Goal: Transaction & Acquisition: Book appointment/travel/reservation

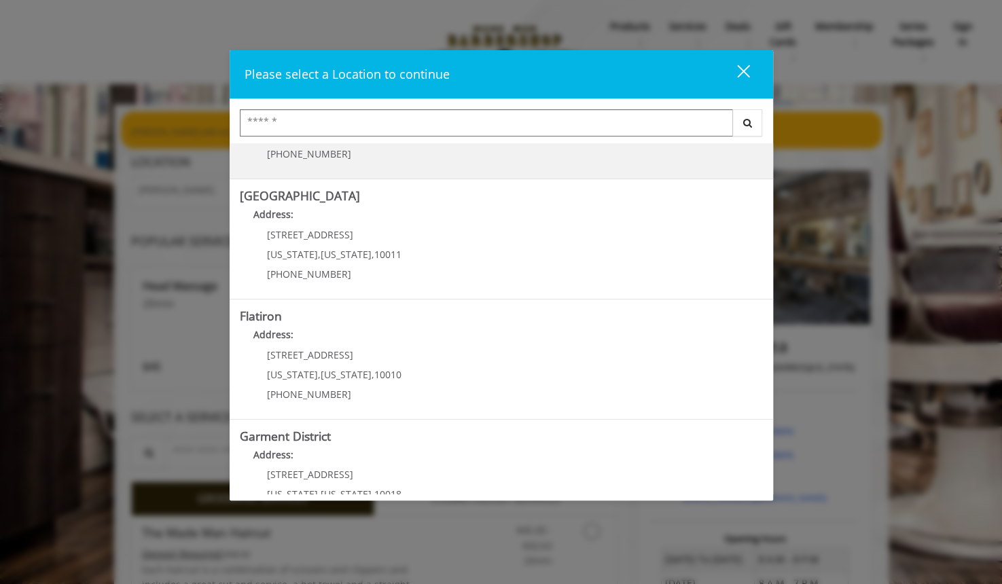
scroll to position [248, 0]
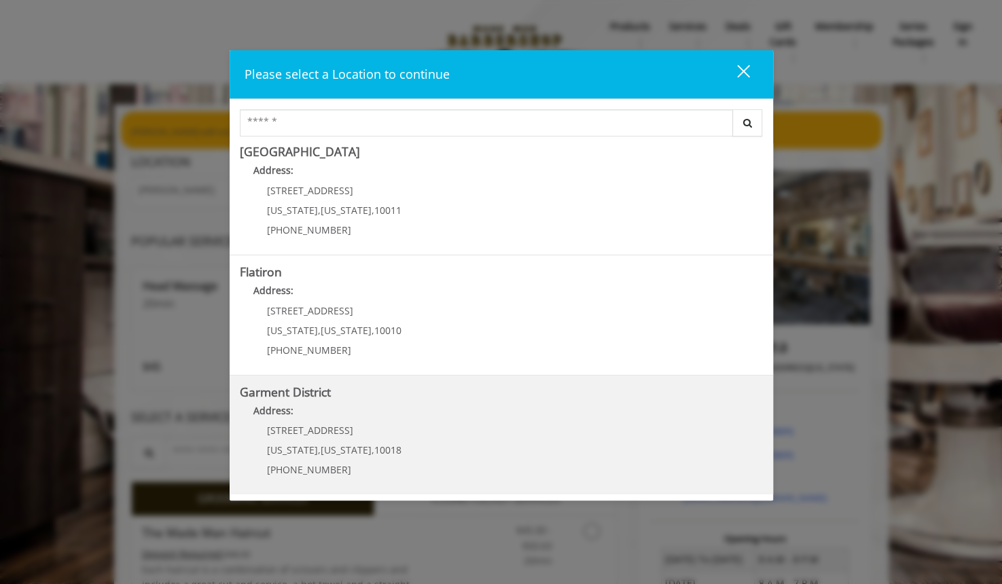
click at [436, 405] on District "Address:" at bounding box center [501, 414] width 523 height 22
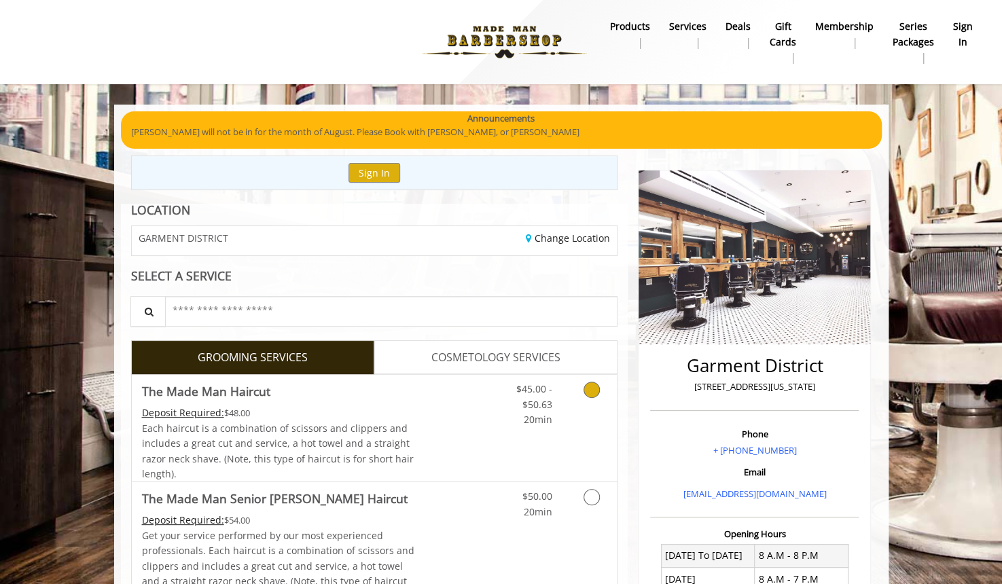
click at [587, 386] on icon "Grooming services" at bounding box center [591, 390] width 16 height 16
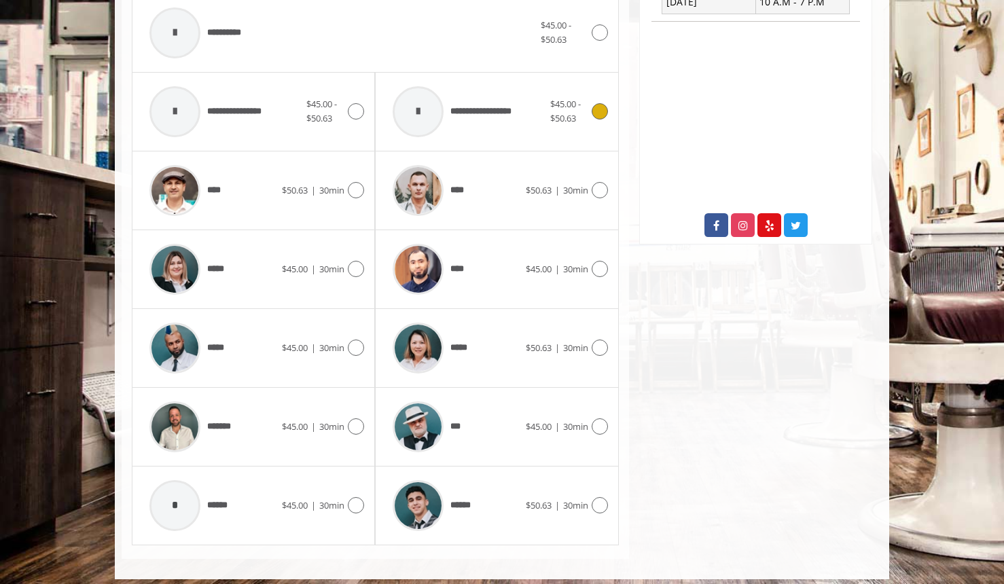
scroll to position [604, 0]
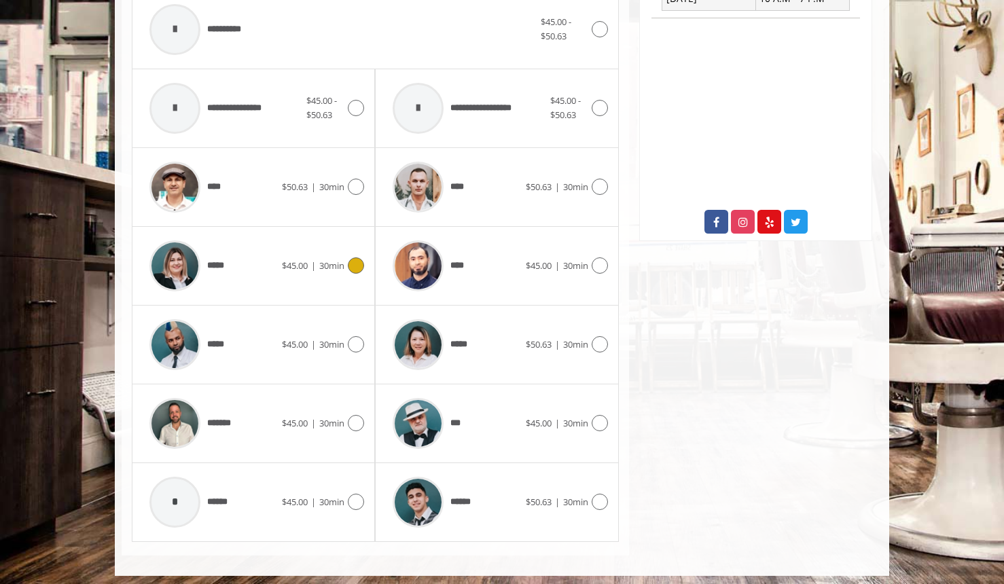
click at [357, 263] on icon at bounding box center [356, 265] width 16 height 16
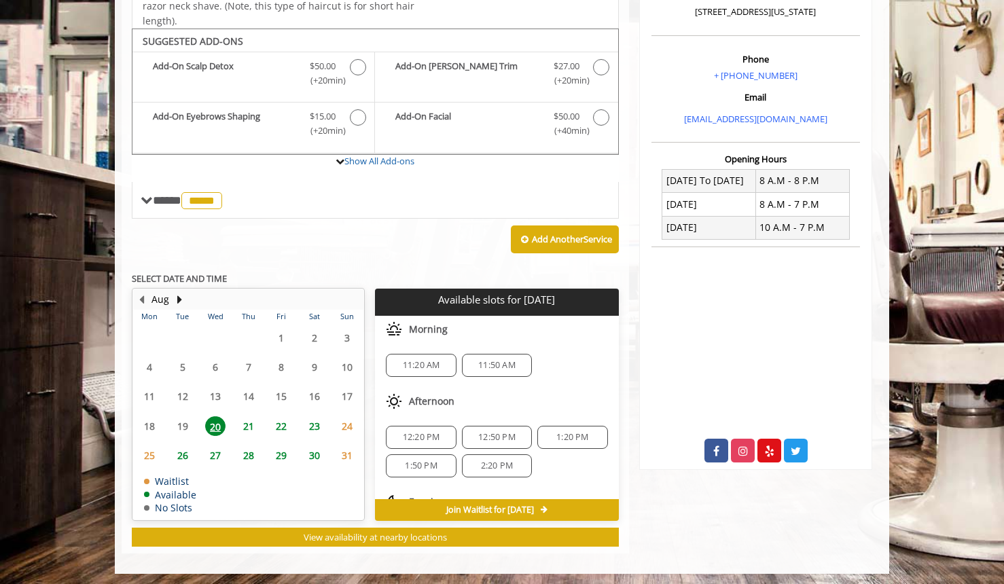
scroll to position [59, 0]
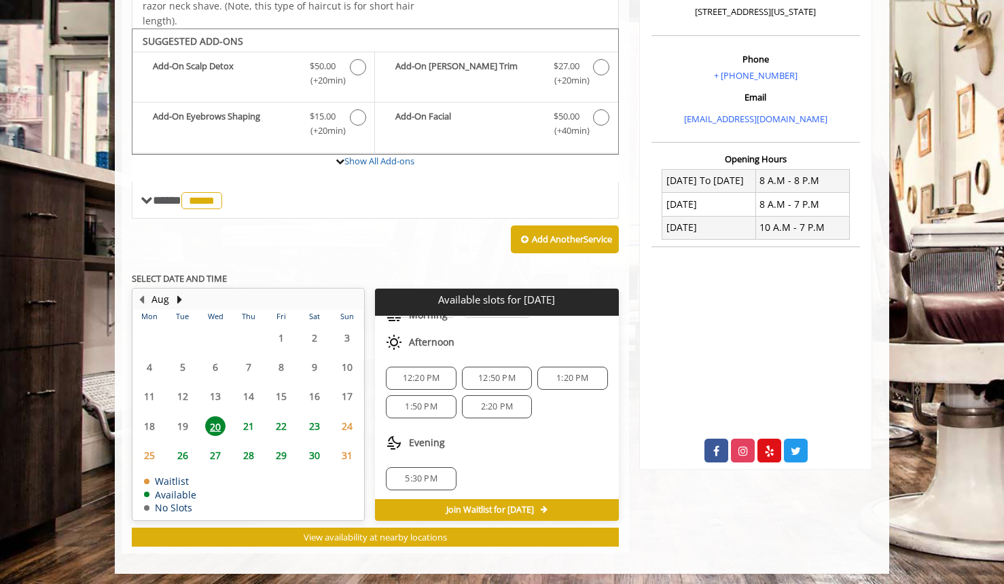
click at [496, 404] on span "2:20 PM" at bounding box center [497, 406] width 32 height 11
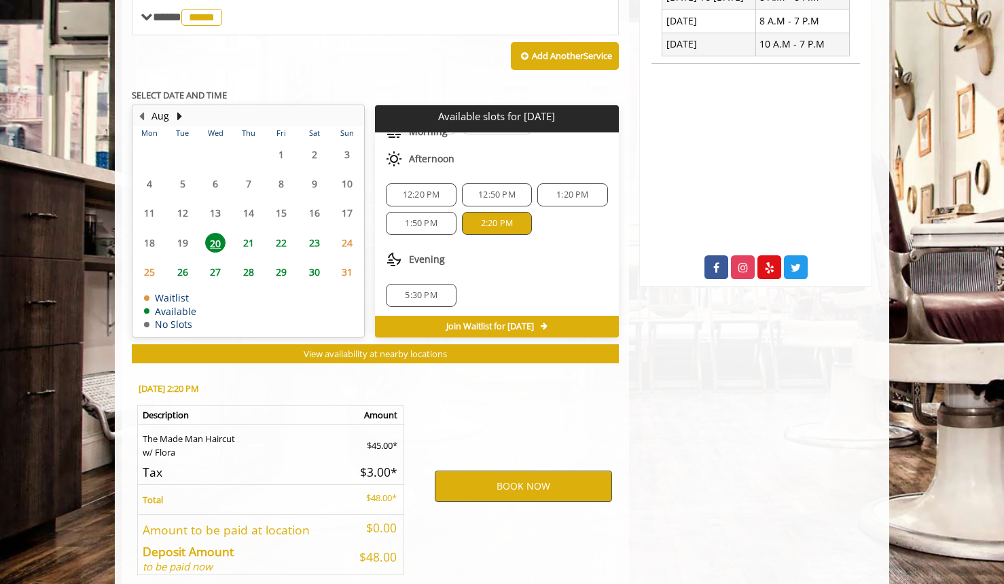
scroll to position [619, 0]
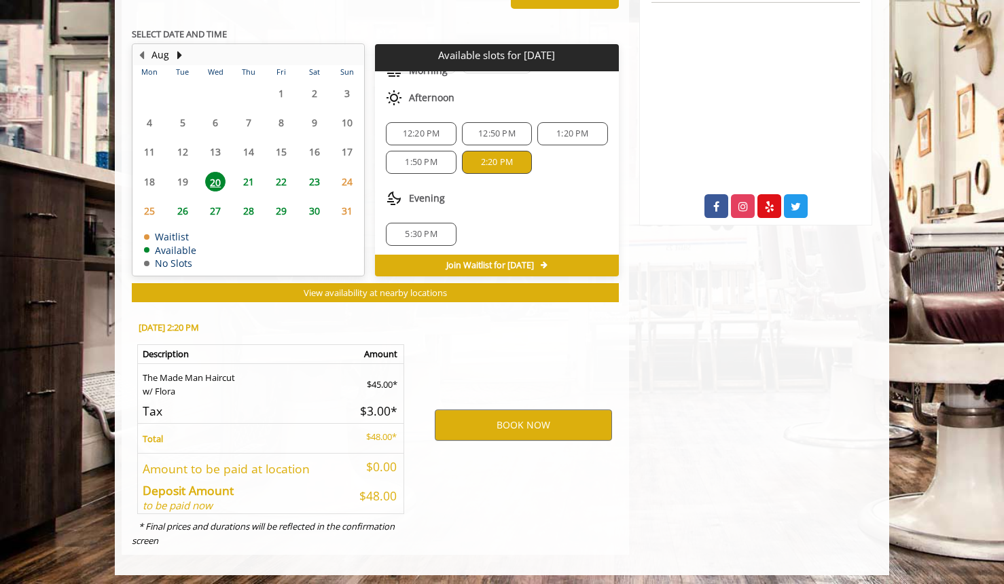
click at [420, 163] on div "1:50 PM" at bounding box center [421, 162] width 70 height 23
click at [583, 134] on div "1:20 PM" at bounding box center [572, 133] width 70 height 23
click at [507, 151] on div "2:20 PM" at bounding box center [497, 162] width 70 height 23
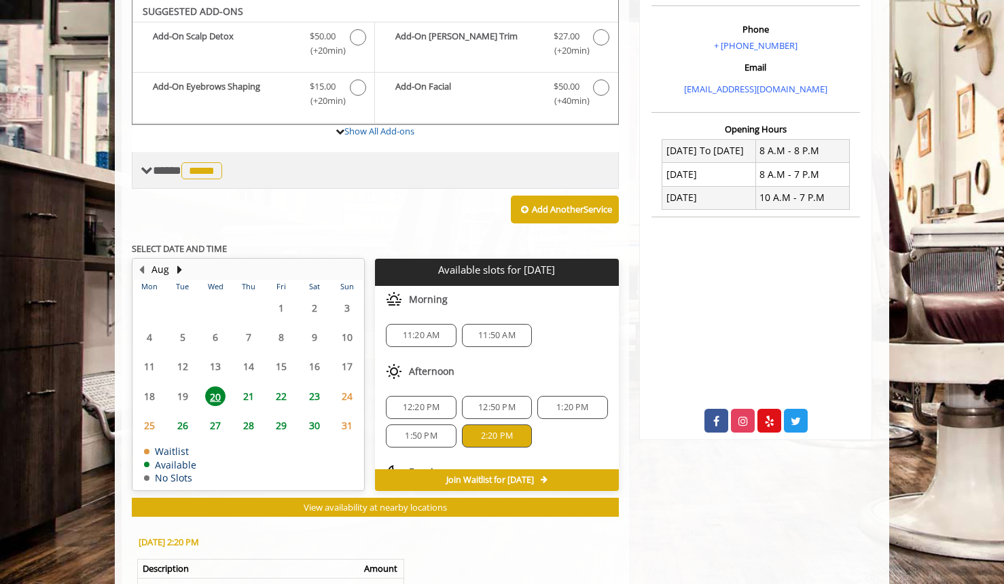
scroll to position [407, 0]
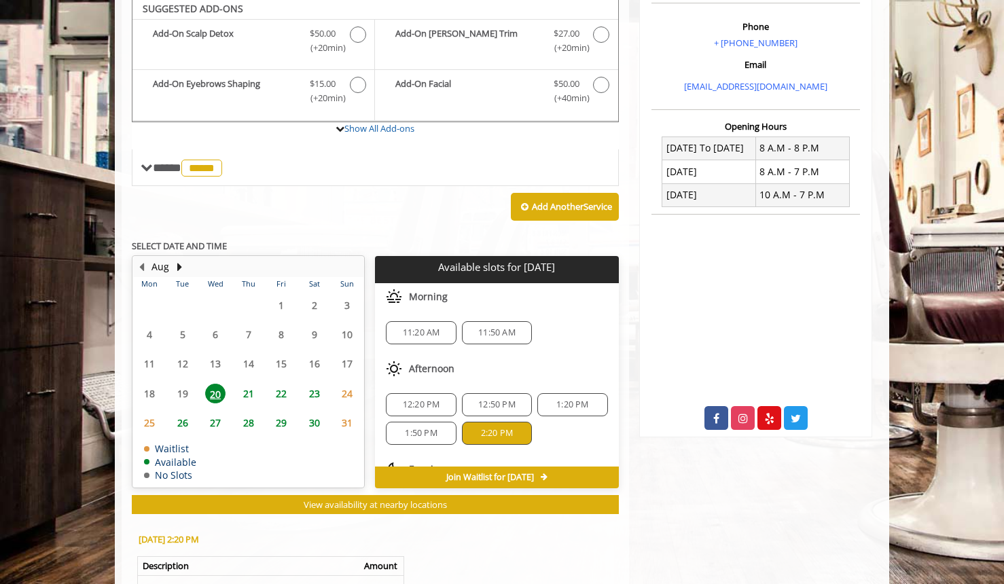
click at [498, 428] on span "2:20 PM" at bounding box center [497, 433] width 32 height 11
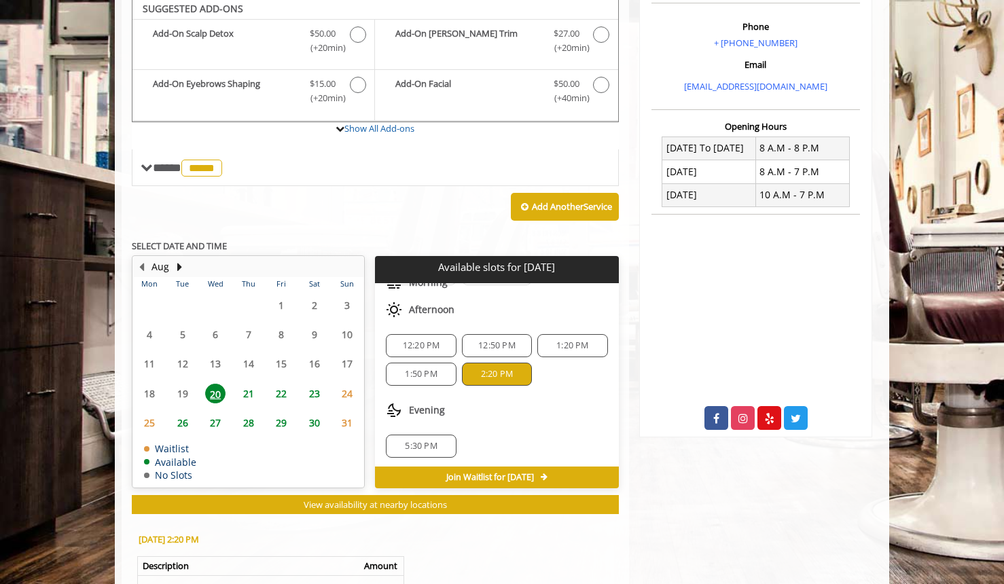
click at [526, 472] on span "Join Waitlist for Wed, Aug 20 2025" at bounding box center [490, 477] width 88 height 11
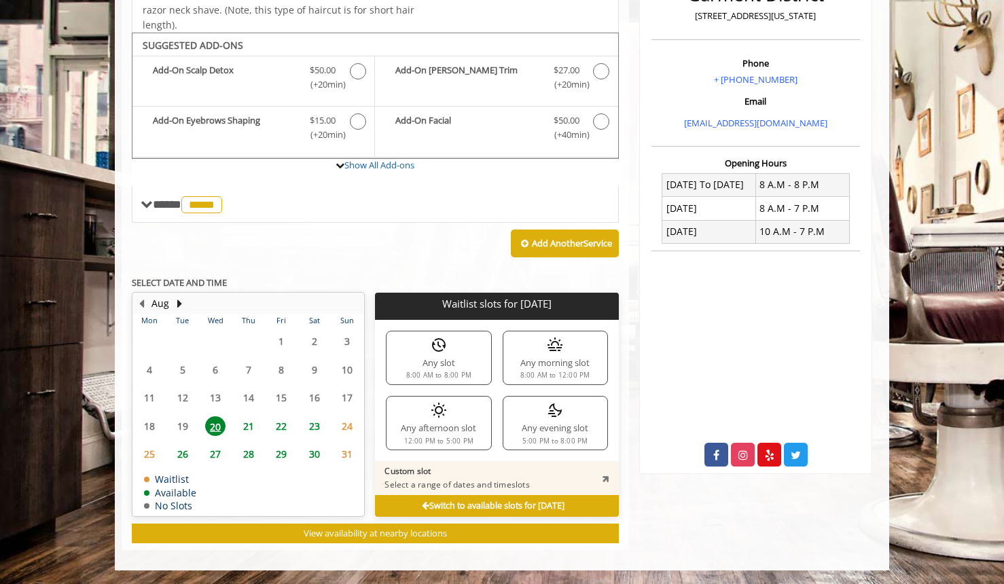
scroll to position [367, 0]
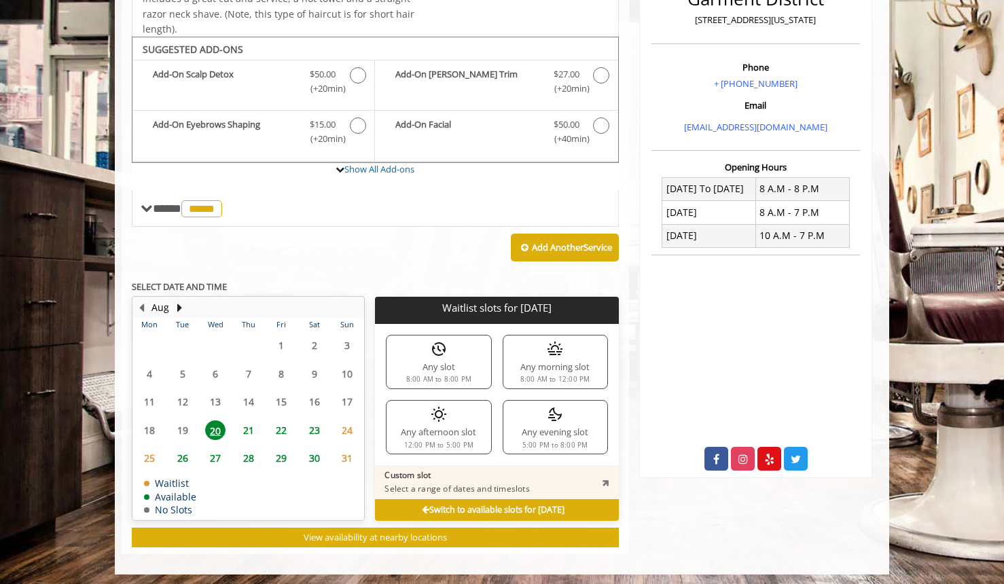
click at [472, 425] on div "Any afternoon slot 12:00 PM to 5:00 PM" at bounding box center [438, 427] width 105 height 54
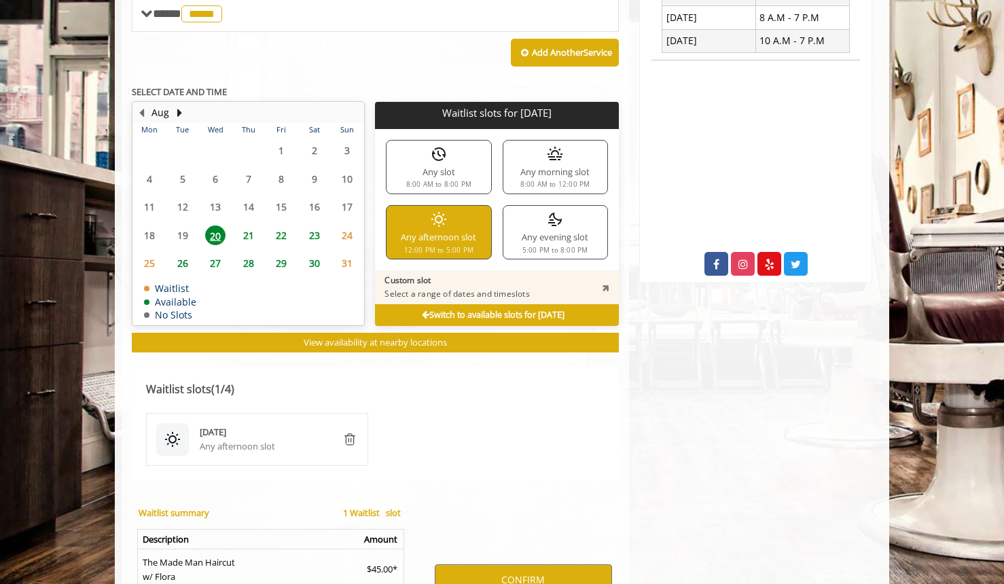
scroll to position [414, 0]
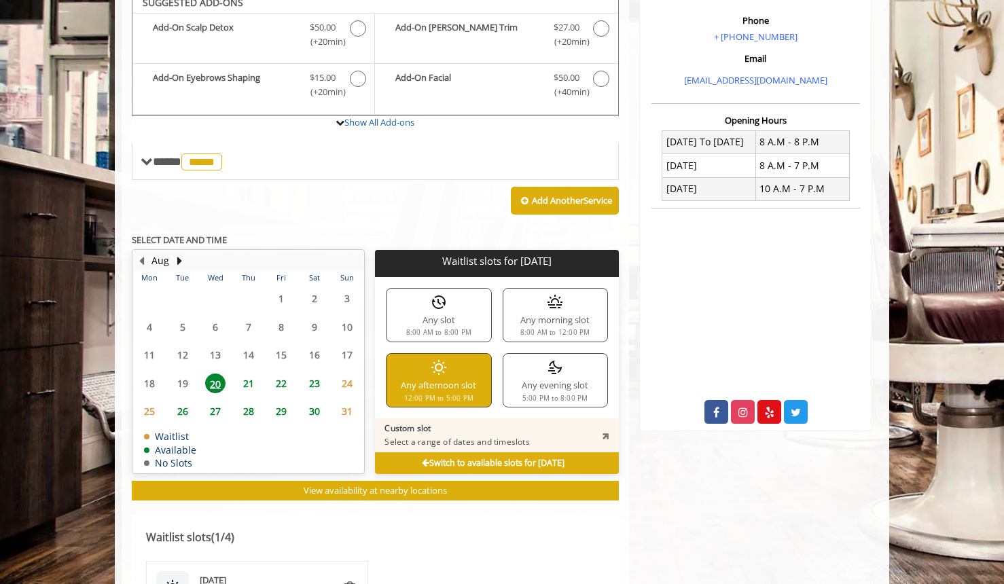
click at [524, 457] on b "Switch to available slots for Wed, Aug 20 2025" at bounding box center [493, 463] width 143 height 12
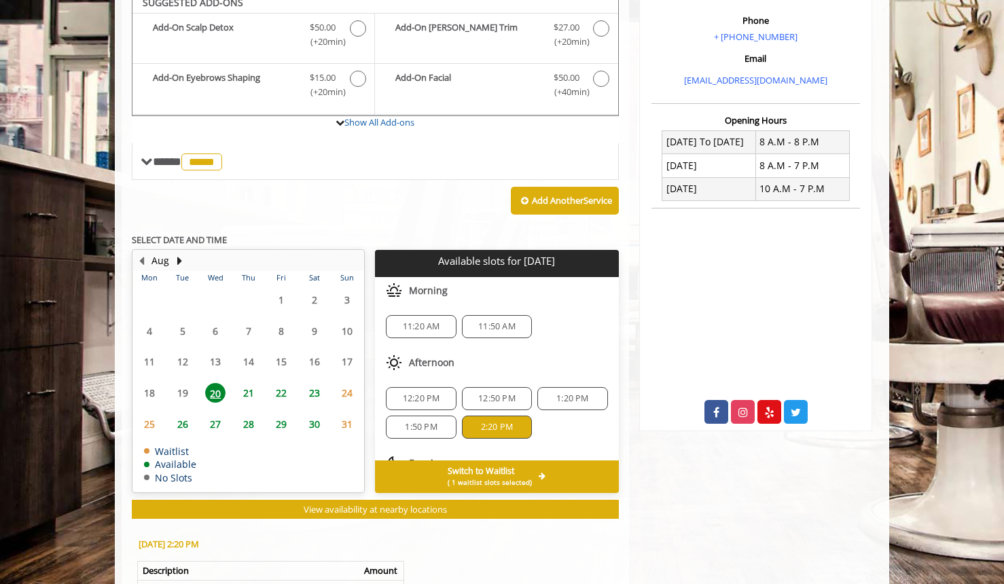
click at [499, 422] on span "2:20 PM" at bounding box center [497, 427] width 32 height 11
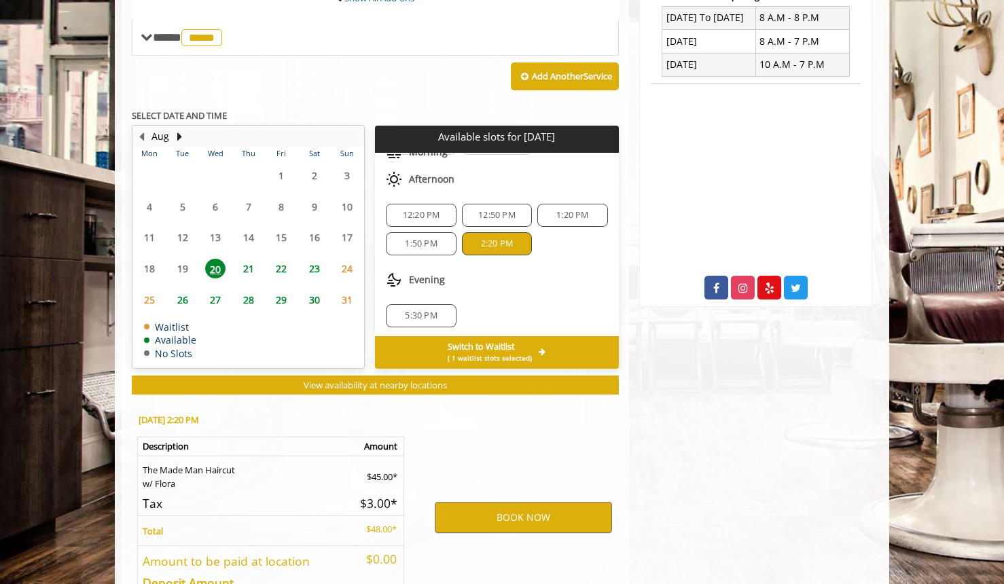
scroll to position [630, 0]
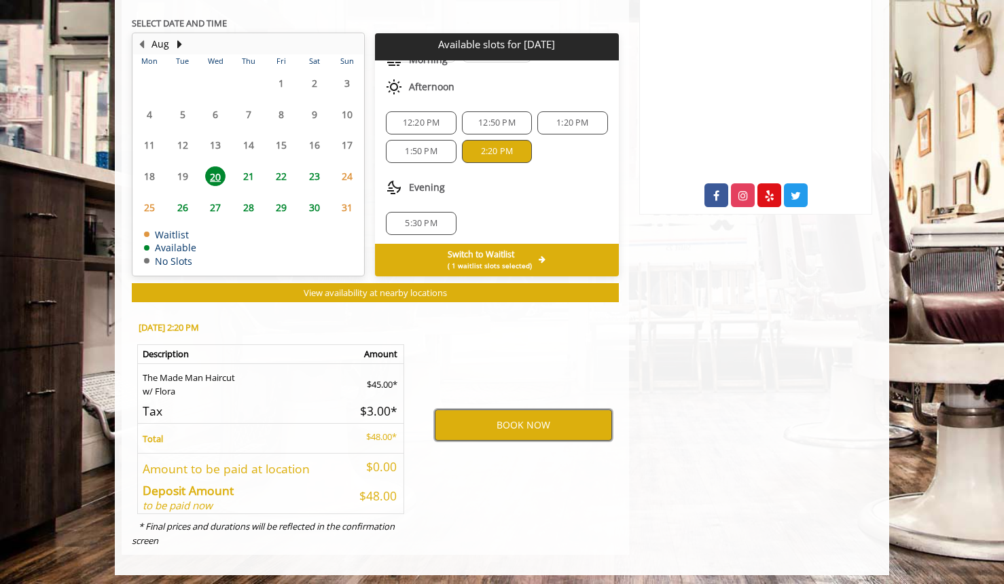
click at [545, 416] on button "BOOK NOW" at bounding box center [523, 425] width 177 height 31
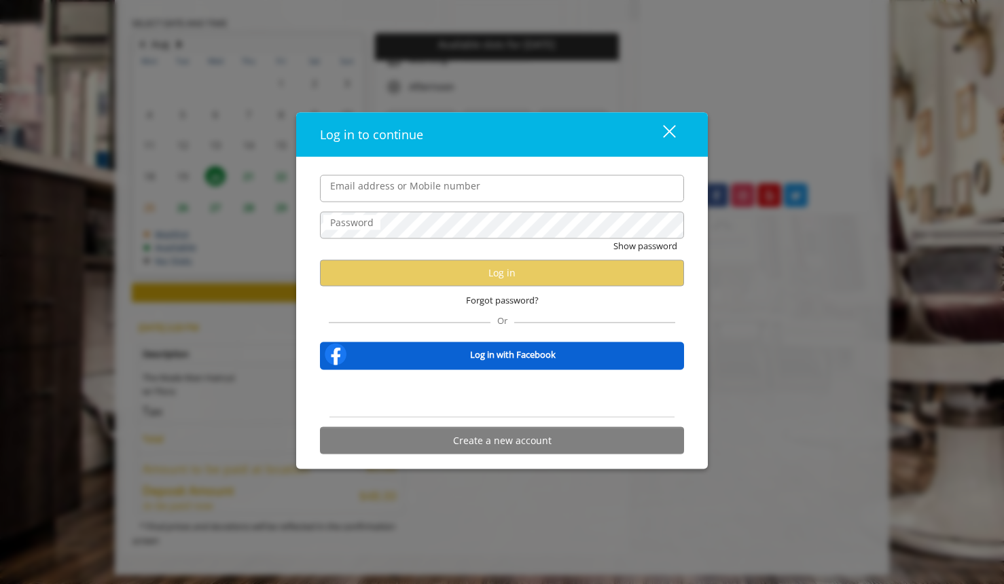
type input "**********"
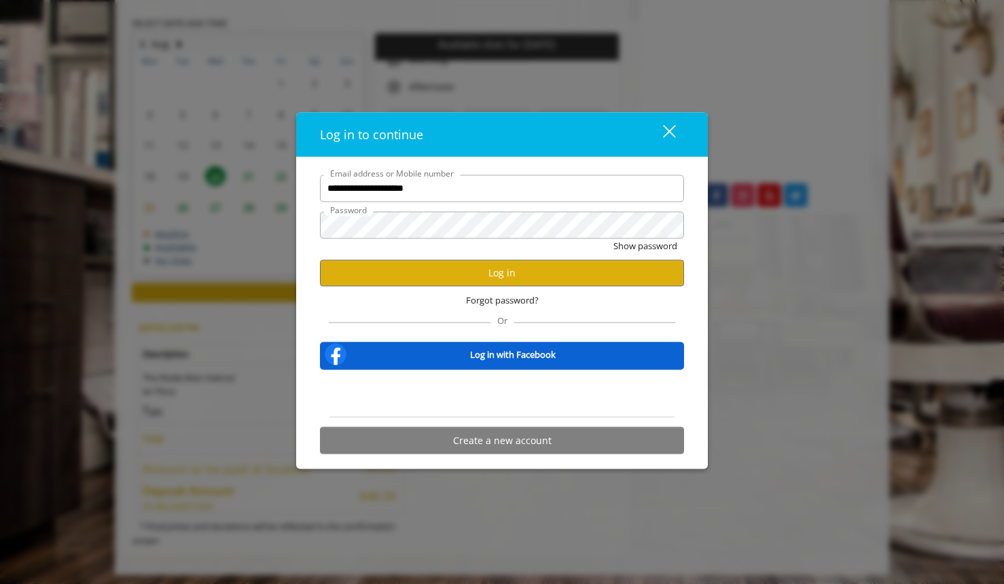
scroll to position [0, 0]
click at [522, 271] on button "Log in" at bounding box center [502, 272] width 364 height 26
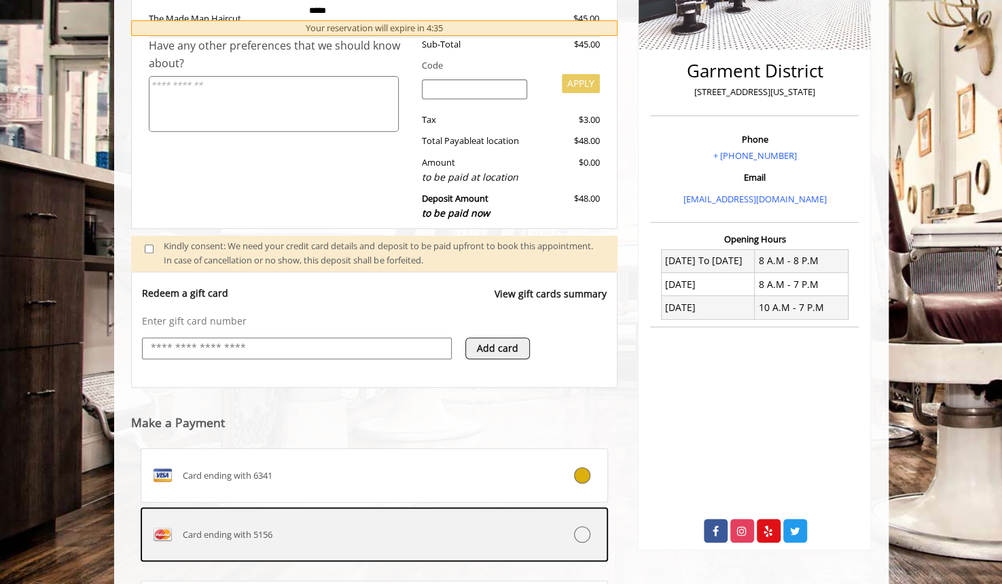
scroll to position [371, 0]
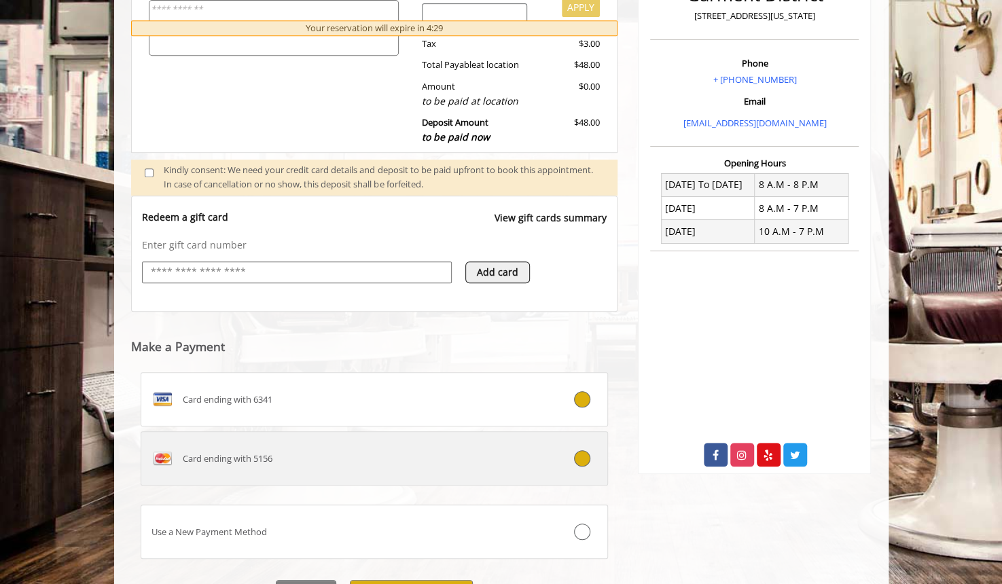
click at [584, 452] on icon at bounding box center [582, 458] width 16 height 16
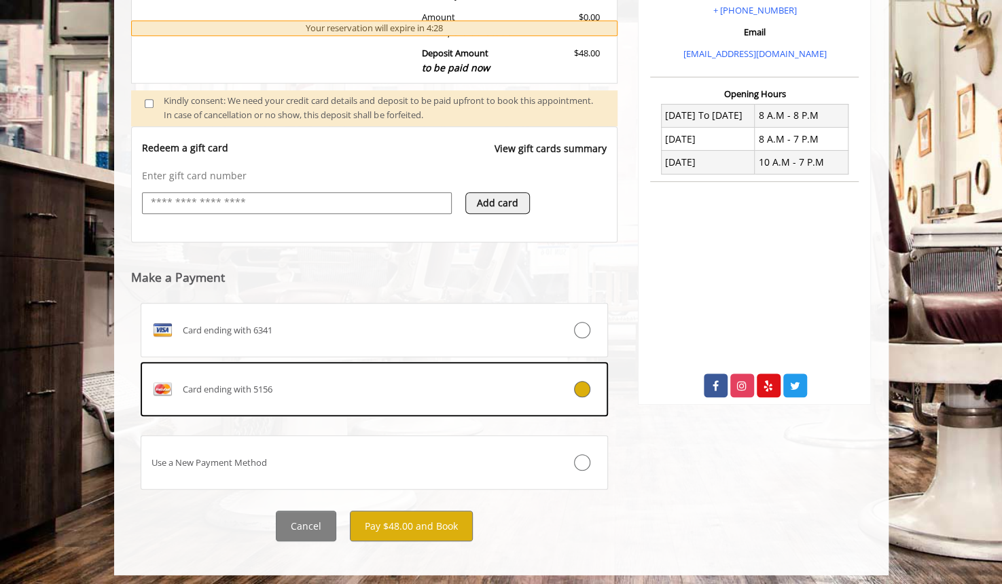
scroll to position [443, 0]
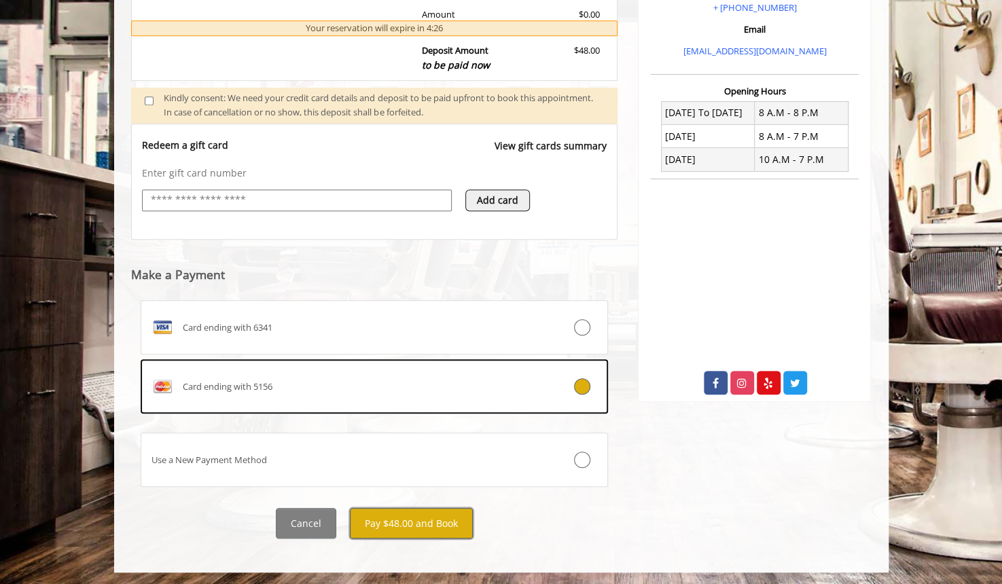
click at [421, 527] on button "Pay $48.00 and Book" at bounding box center [411, 523] width 123 height 31
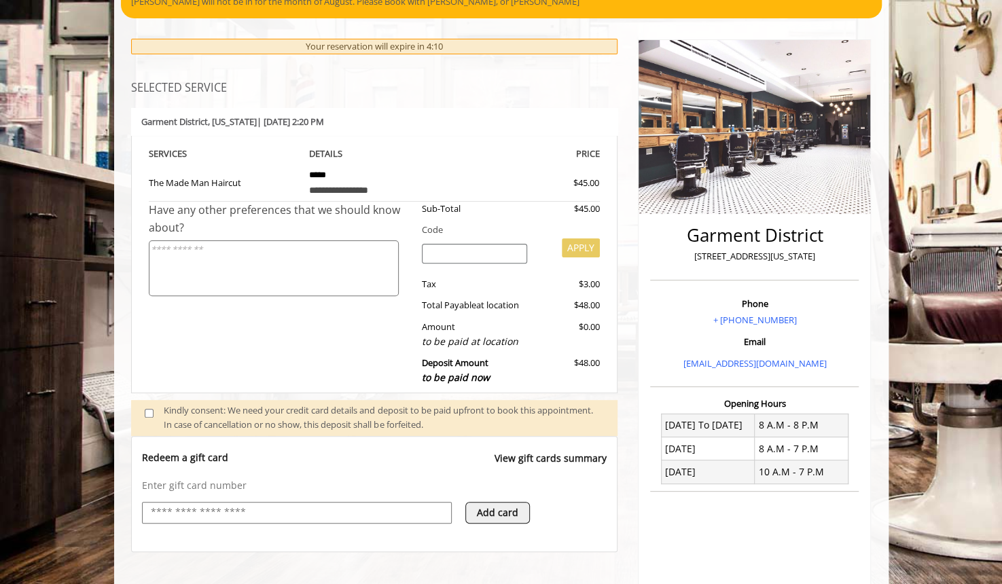
scroll to position [0, 0]
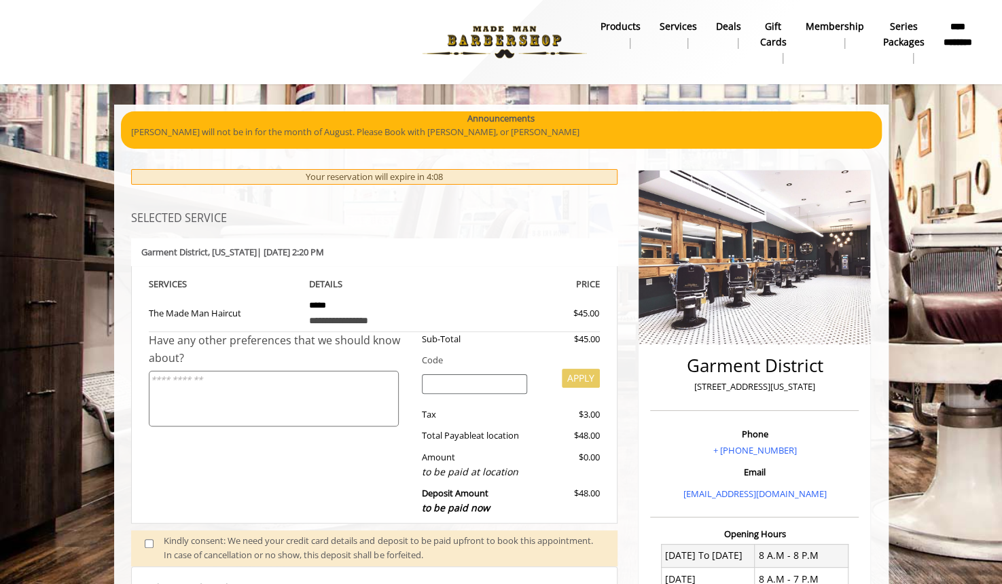
click at [283, 397] on textarea at bounding box center [274, 399] width 250 height 56
click at [445, 377] on input "search" at bounding box center [474, 384] width 105 height 20
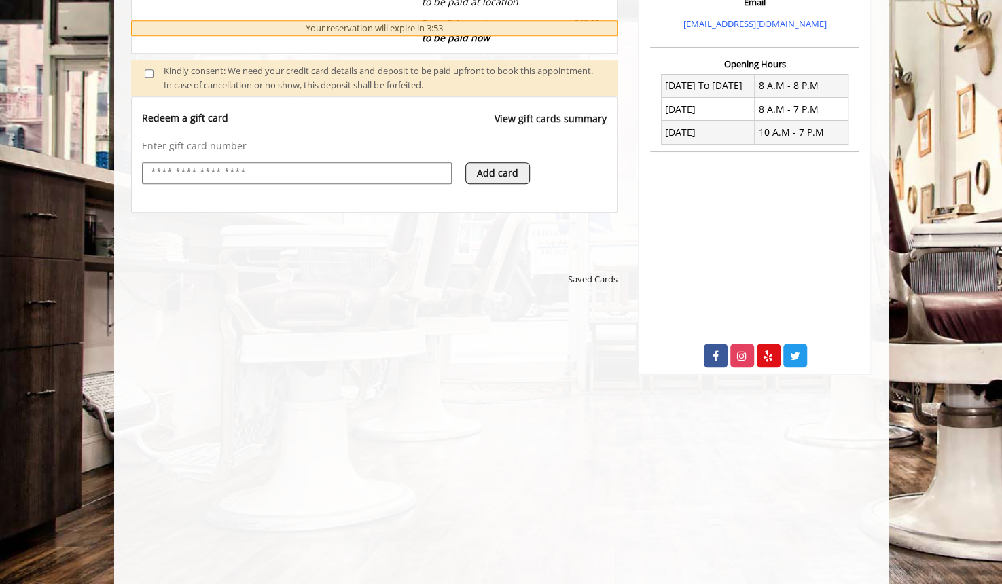
scroll to position [130, 0]
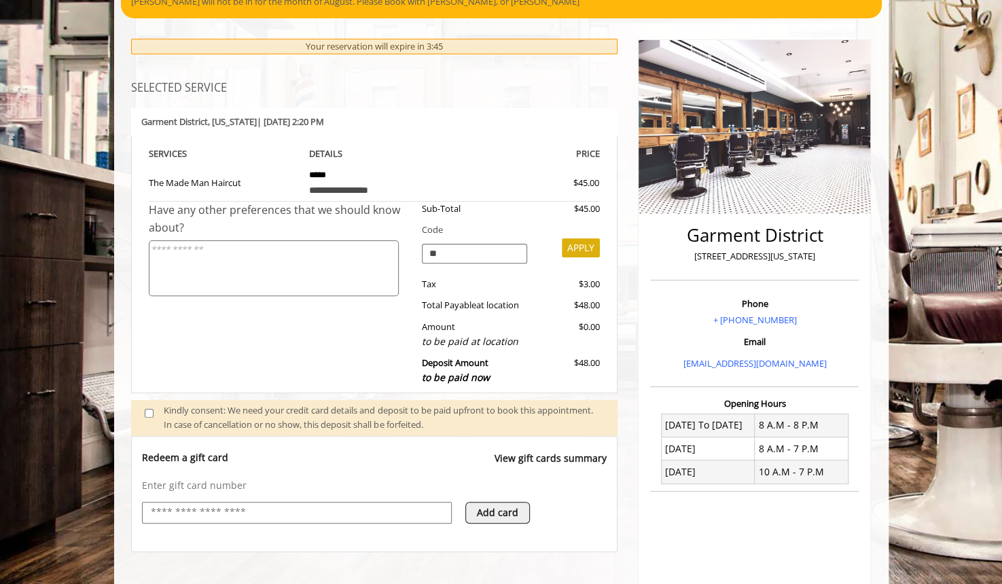
type input "**"
click at [267, 259] on textarea at bounding box center [274, 268] width 250 height 56
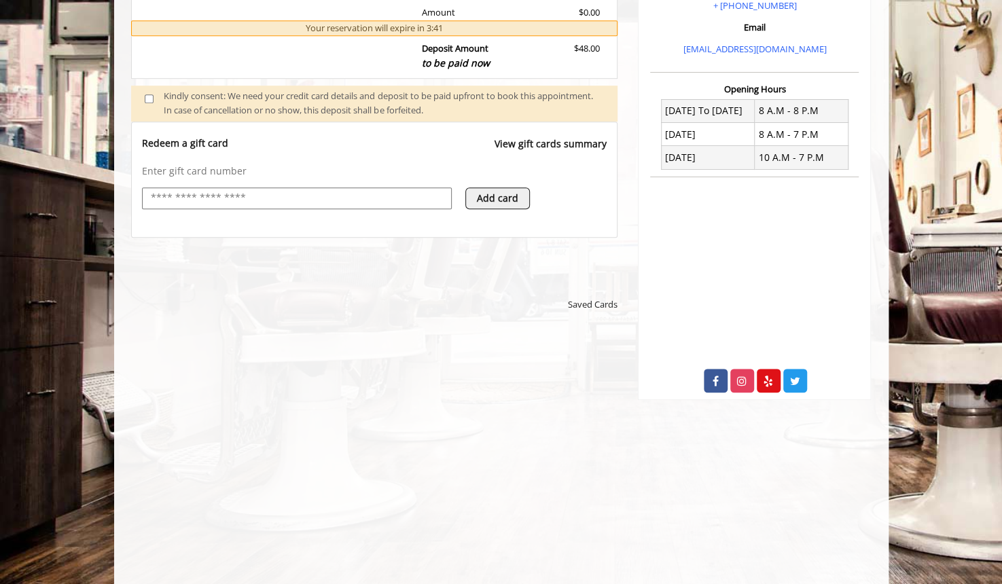
scroll to position [334, 0]
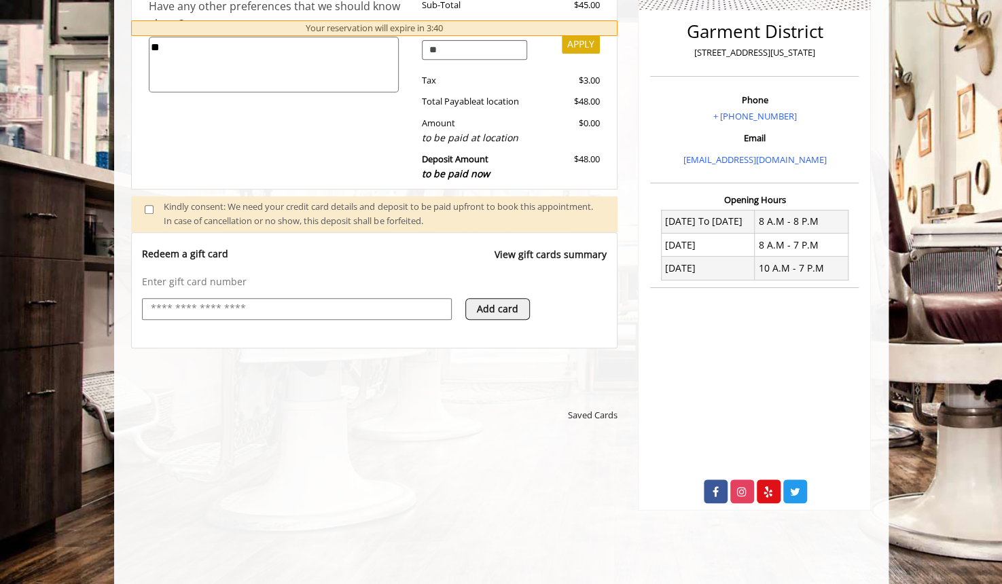
type textarea "**"
click at [240, 305] on input "text" at bounding box center [296, 309] width 295 height 16
click at [153, 402] on div "Saved Cards" at bounding box center [374, 412] width 487 height 35
click at [143, 203] on span at bounding box center [154, 214] width 40 height 29
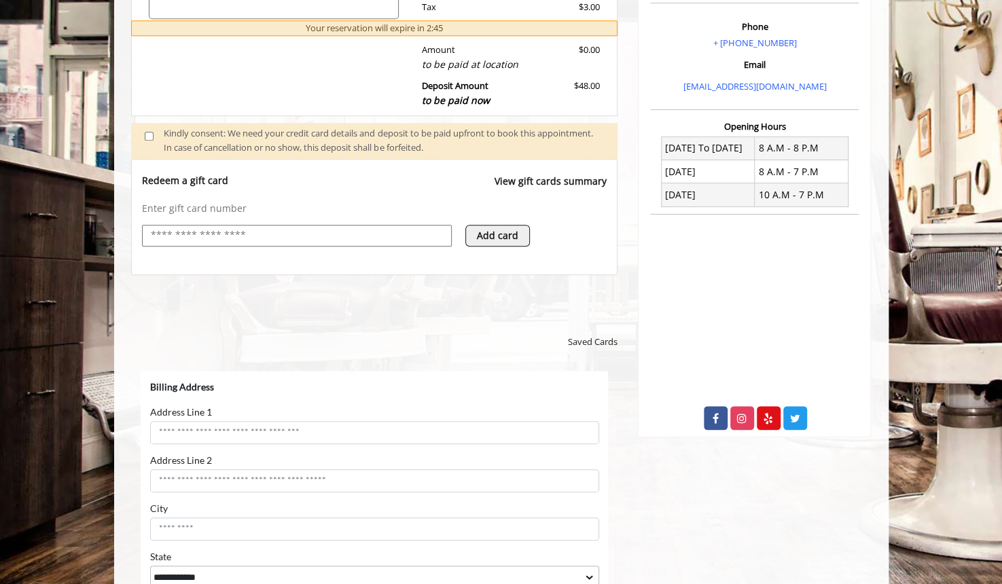
scroll to position [674, 0]
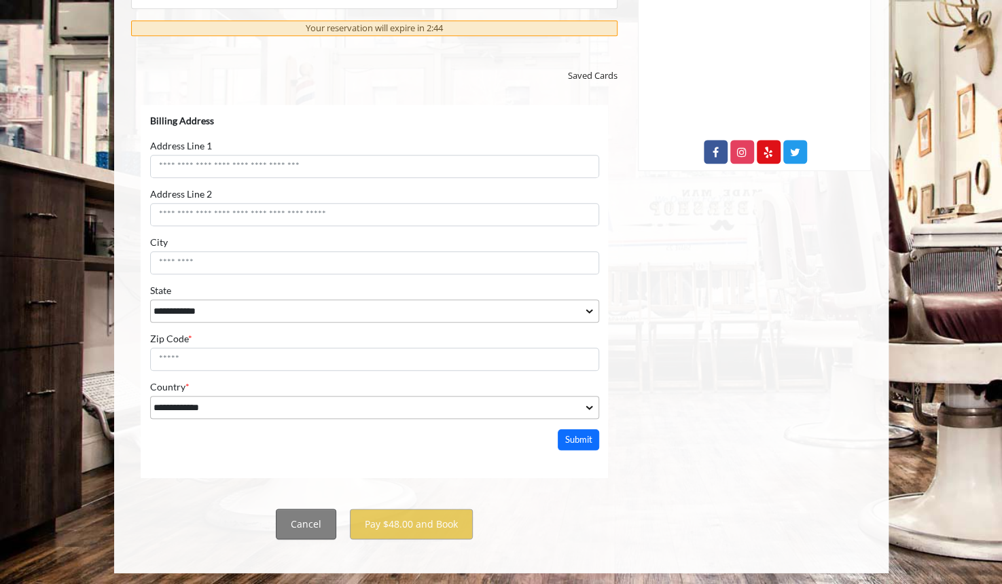
drag, startPoint x: 308, startPoint y: 539, endPoint x: 306, endPoint y: 525, distance: 13.7
click at [308, 538] on div "**********" at bounding box center [374, 17] width 507 height 1071
click at [306, 523] on button "Cancel" at bounding box center [306, 524] width 60 height 31
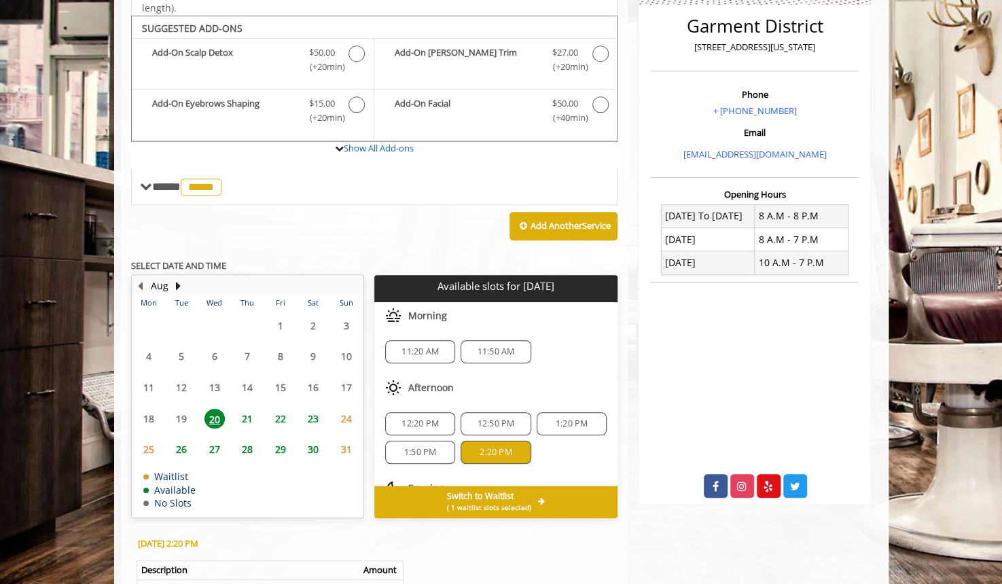
scroll to position [475, 0]
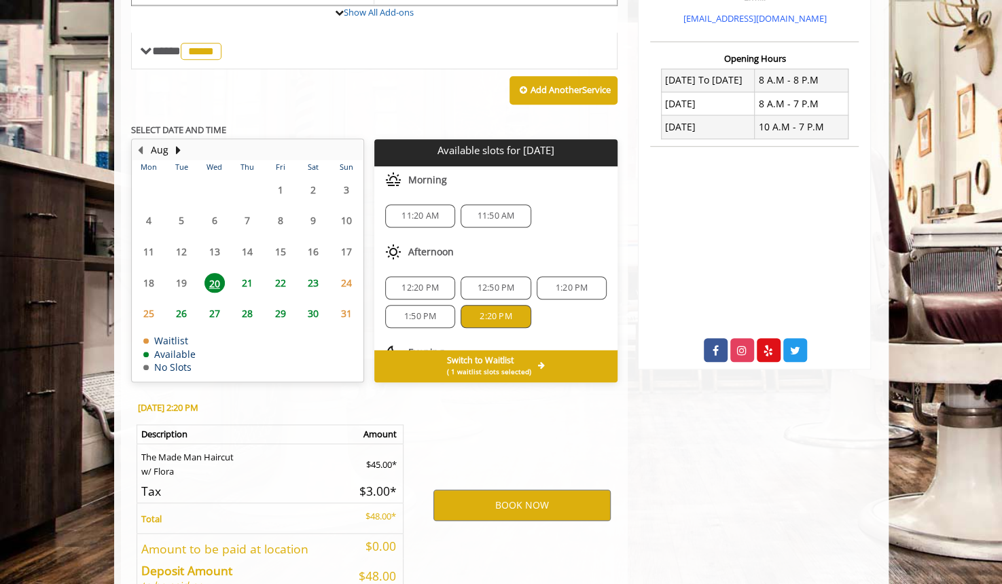
click at [221, 278] on span "20" at bounding box center [214, 283] width 20 height 20
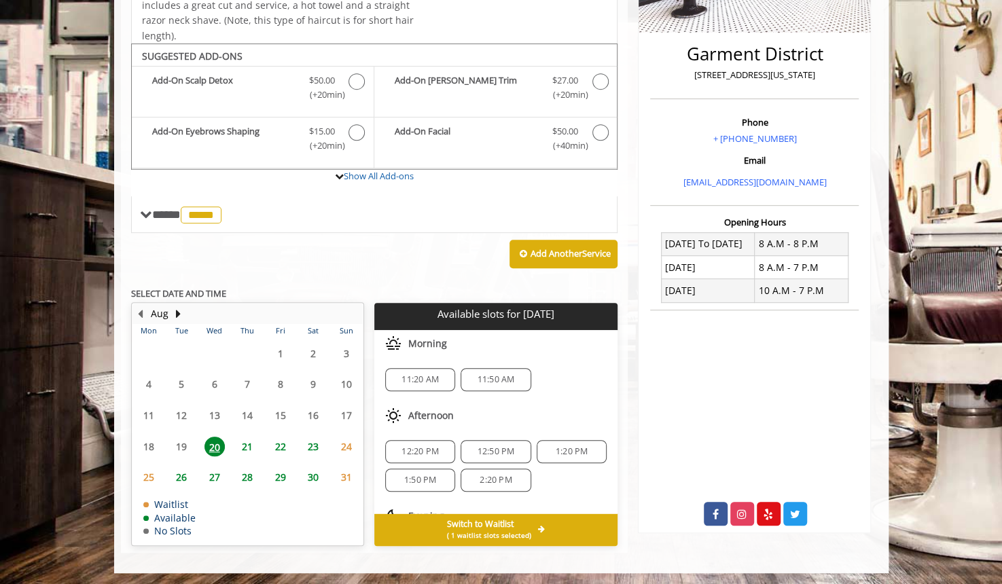
scroll to position [59, 0]
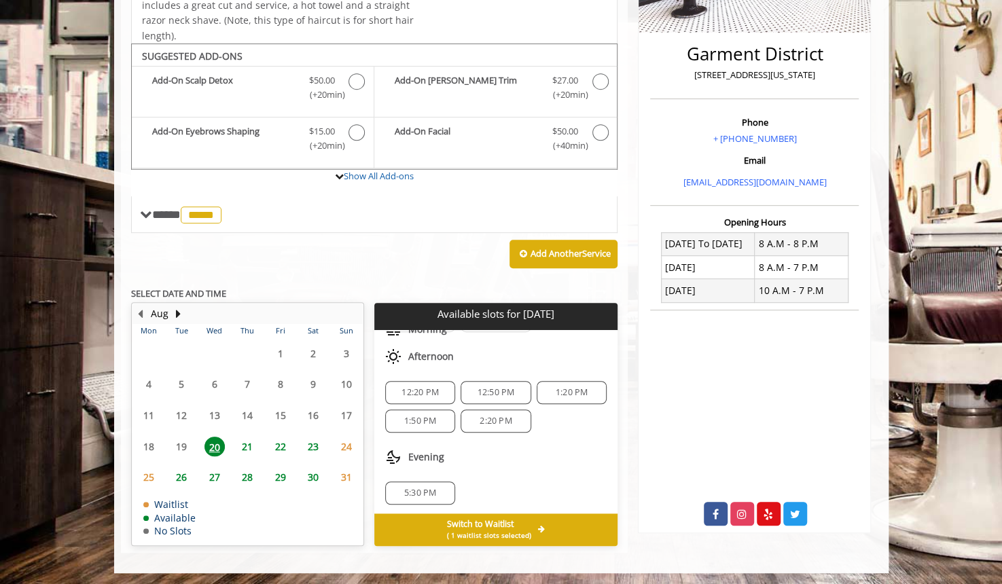
click at [501, 417] on span "2:20 PM" at bounding box center [495, 421] width 32 height 11
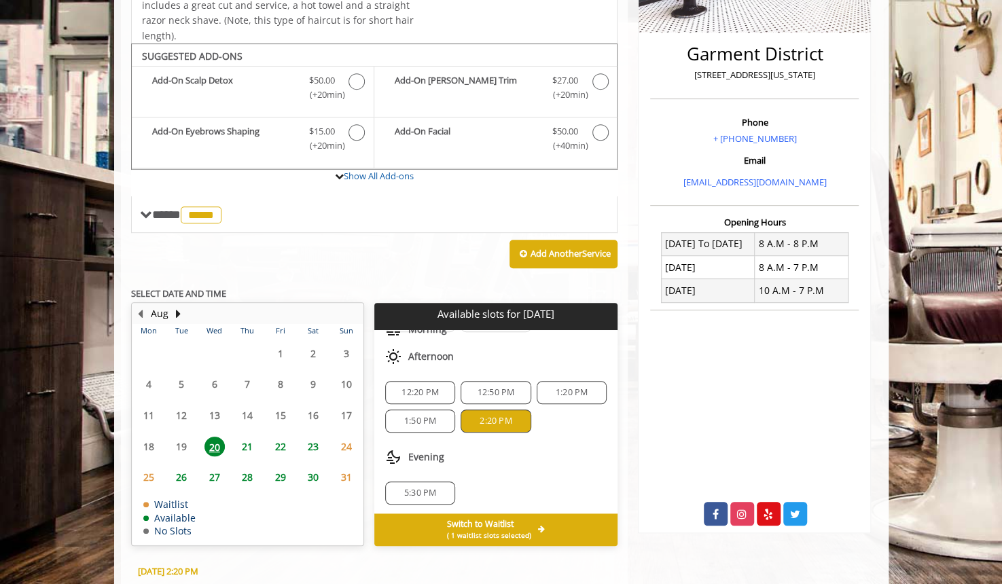
scroll to position [556, 0]
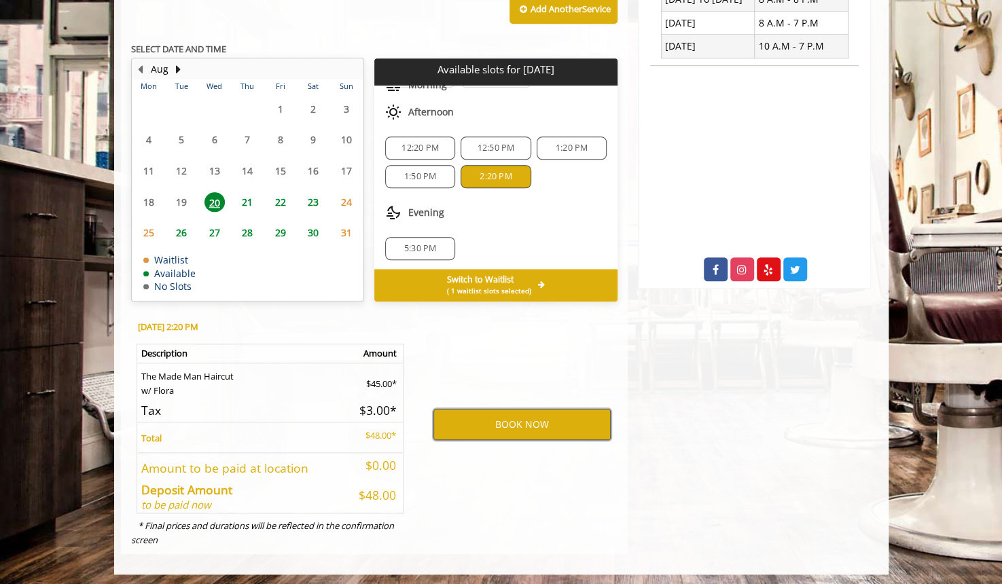
click at [566, 418] on button "BOOK NOW" at bounding box center [521, 424] width 177 height 31
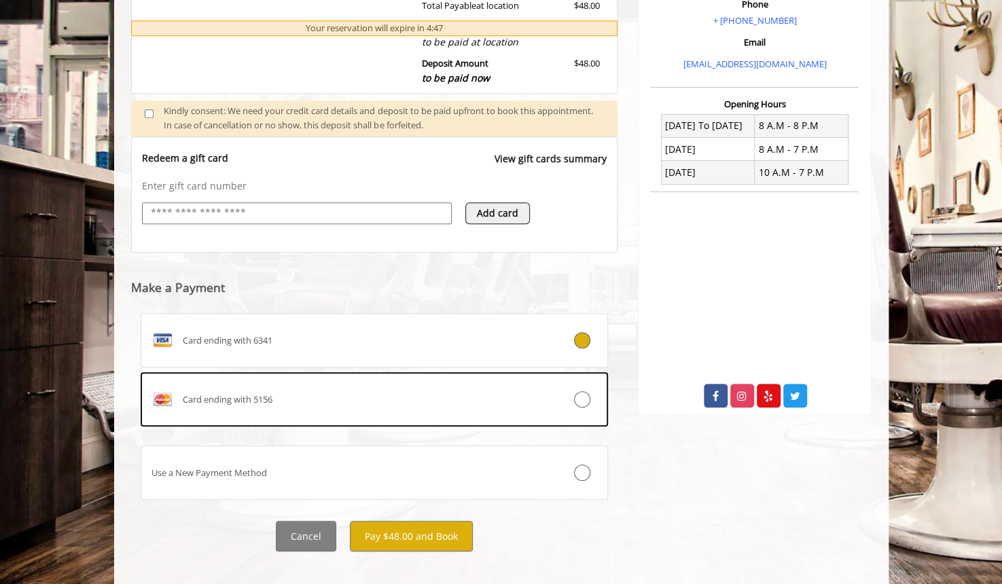
scroll to position [443, 0]
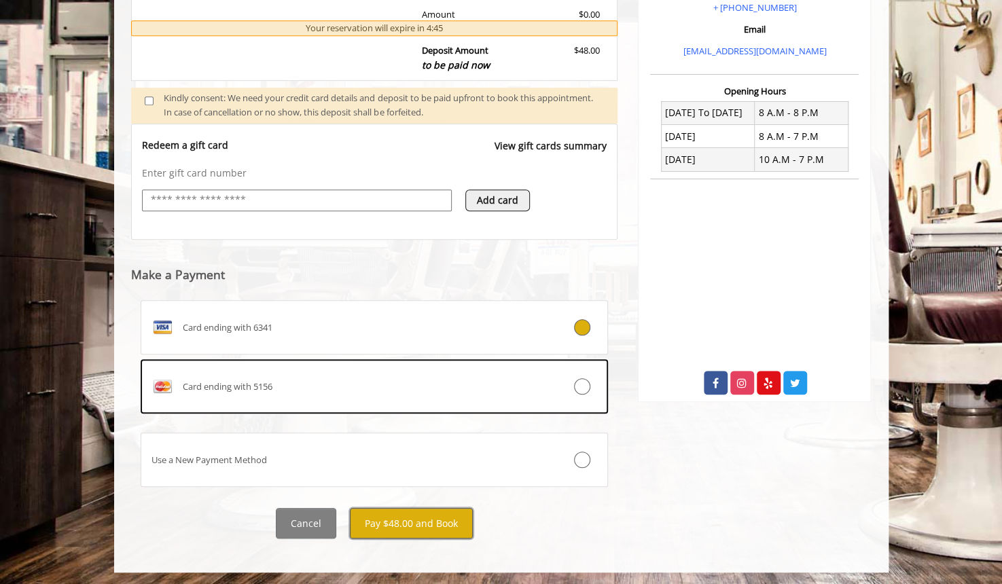
click at [455, 518] on button "Pay $48.00 and Book" at bounding box center [411, 523] width 123 height 31
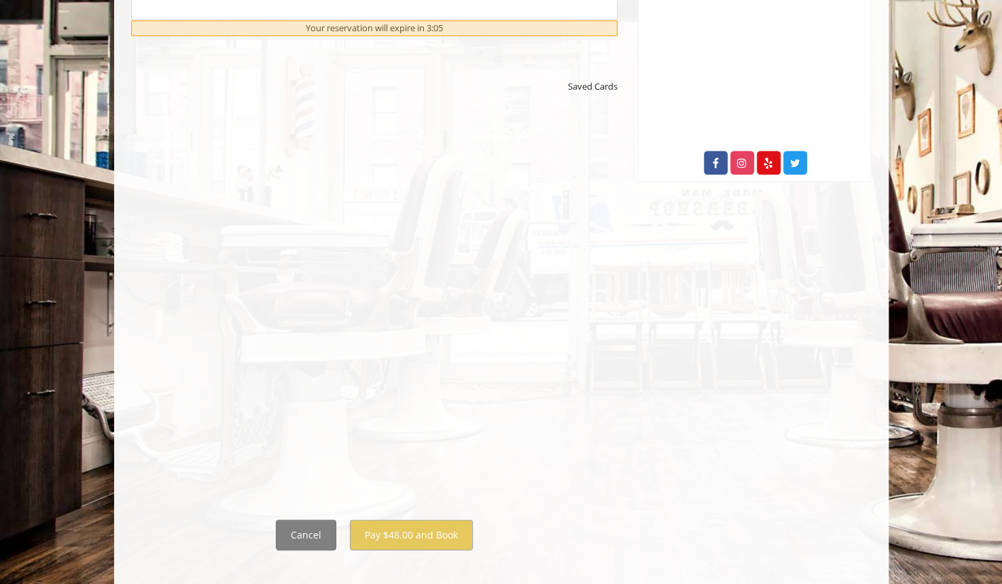
scroll to position [674, 0]
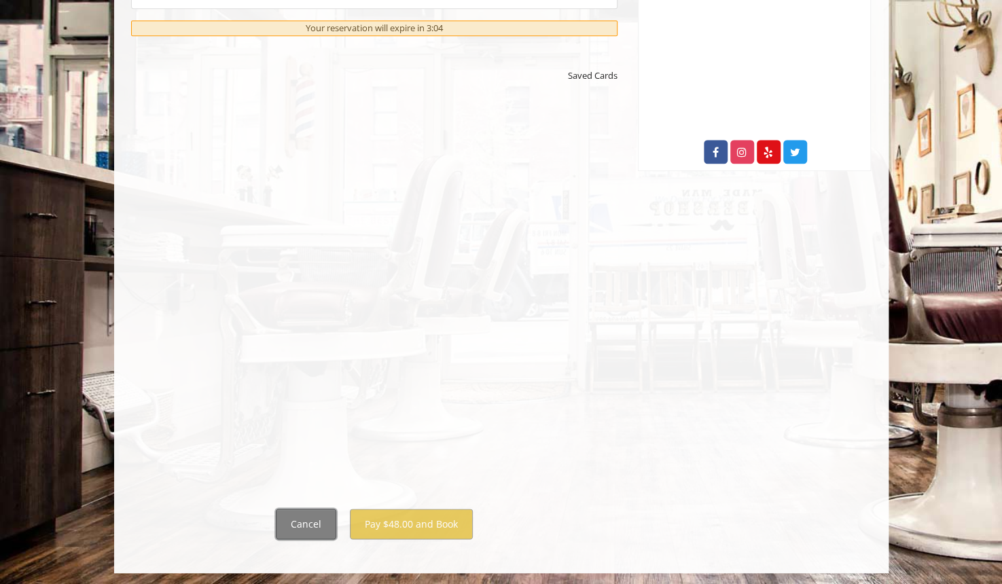
click at [312, 524] on button "Cancel" at bounding box center [306, 524] width 60 height 31
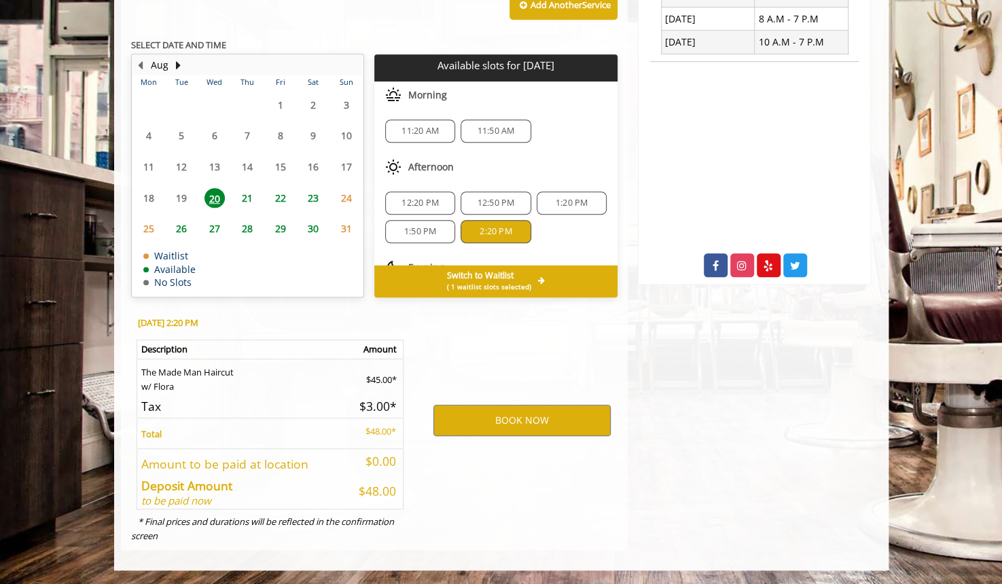
scroll to position [556, 0]
